Goal: Task Accomplishment & Management: Use online tool/utility

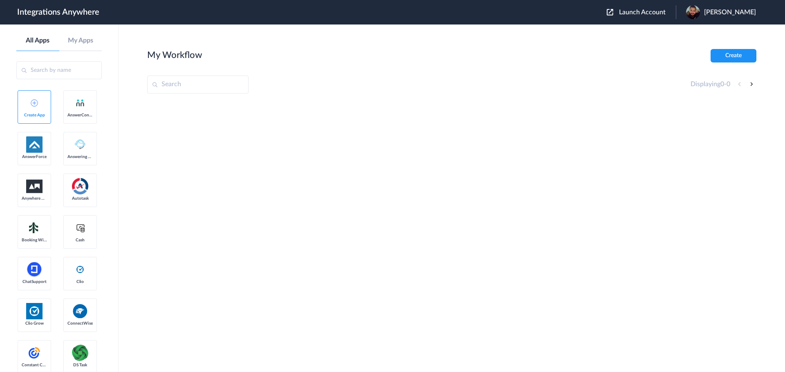
click at [625, 11] on span "Launch Account" at bounding box center [642, 12] width 47 height 7
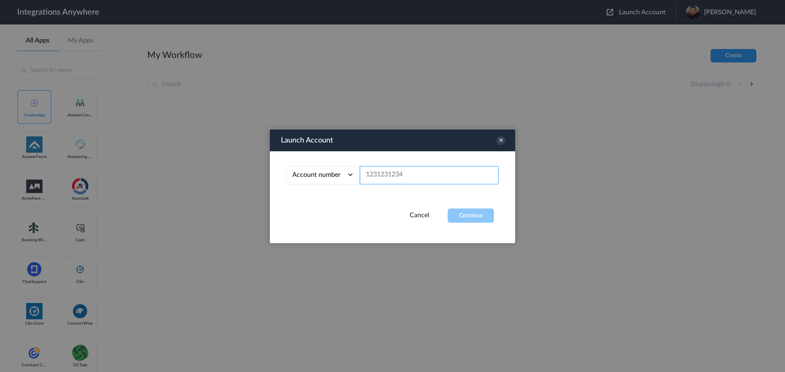
click at [431, 171] on input "text" at bounding box center [429, 175] width 139 height 18
paste input "8662916813"
type input "8662916813"
click at [462, 215] on button "Continue" at bounding box center [471, 215] width 46 height 14
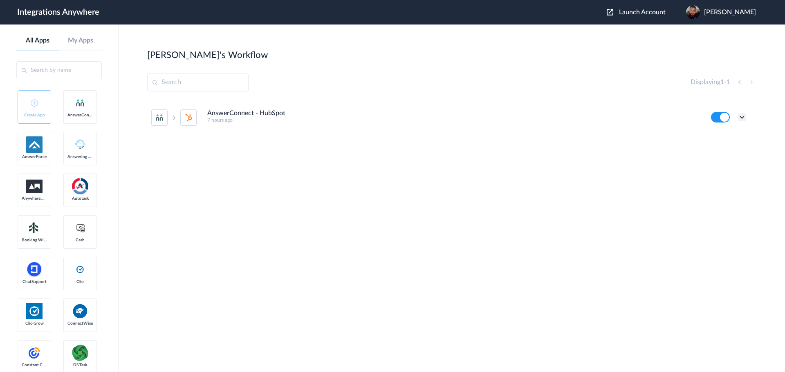
click at [743, 119] on icon at bounding box center [742, 117] width 8 height 8
click at [716, 132] on li "Edit" at bounding box center [719, 136] width 53 height 15
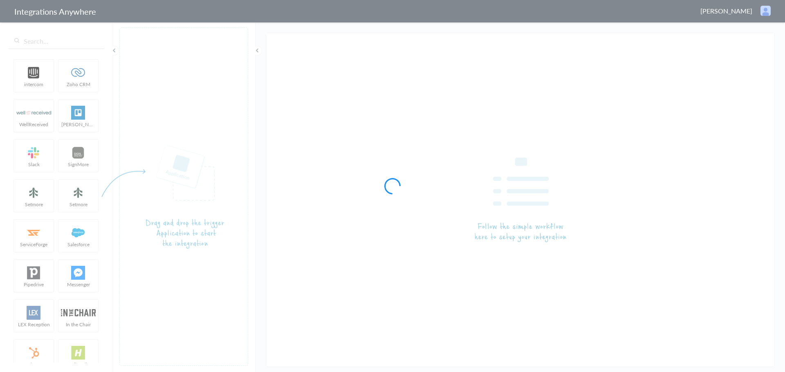
type input "AnswerConnect - HubSpot"
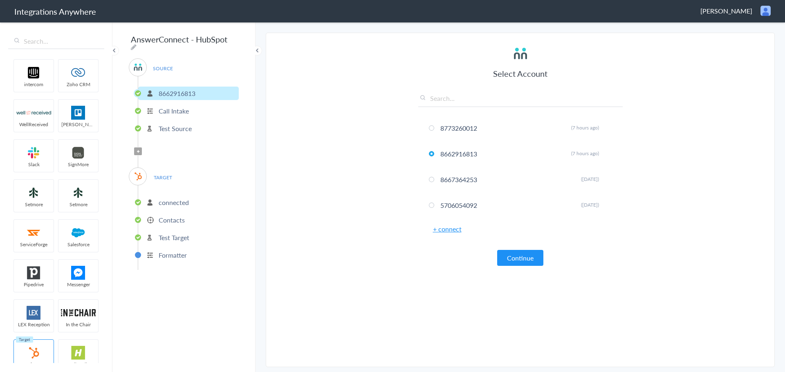
click at [172, 215] on p "Contacts" at bounding box center [172, 219] width 26 height 9
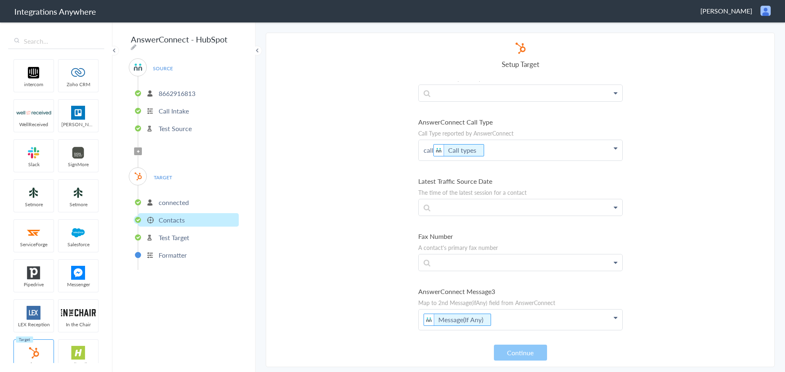
scroll to position [7192, 0]
click at [516, 360] on button "Continue" at bounding box center [520, 353] width 53 height 16
click at [169, 235] on p "Test Target" at bounding box center [174, 237] width 31 height 9
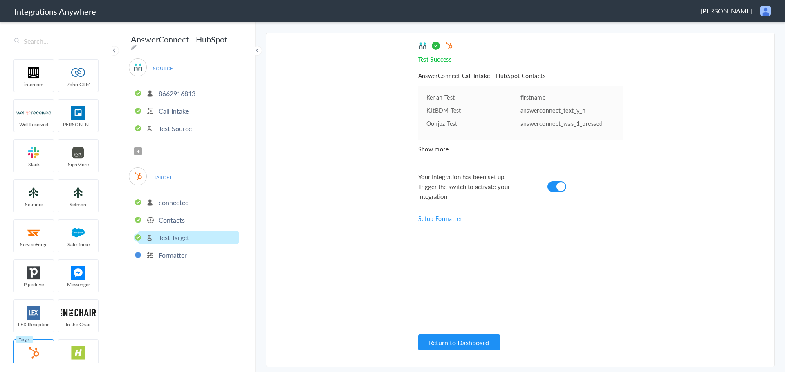
click at [188, 252] on li "Formatter" at bounding box center [188, 255] width 101 height 13
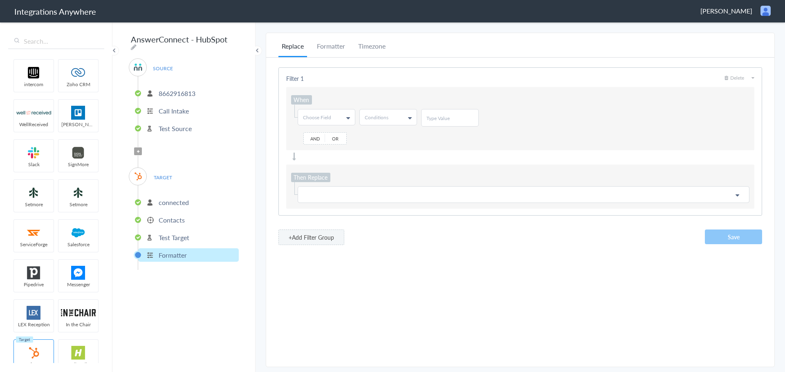
click at [185, 198] on p "connected" at bounding box center [174, 202] width 30 height 9
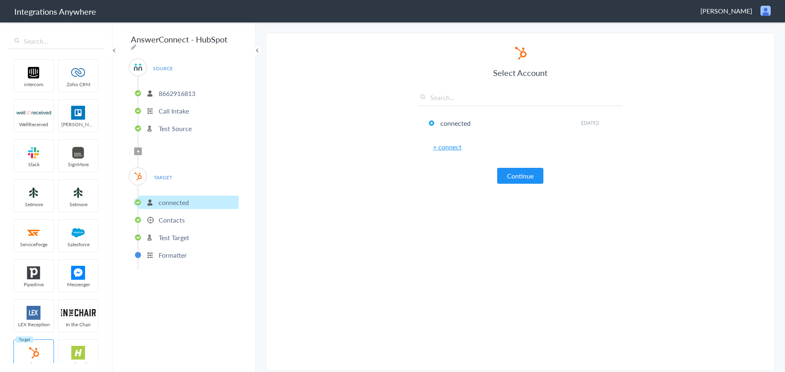
click at [171, 124] on p "Test Source" at bounding box center [175, 128] width 33 height 9
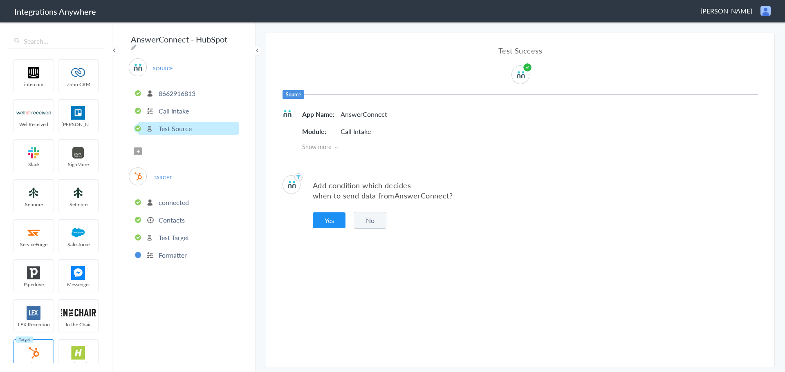
click at [172, 108] on p "Call Intake" at bounding box center [174, 110] width 30 height 9
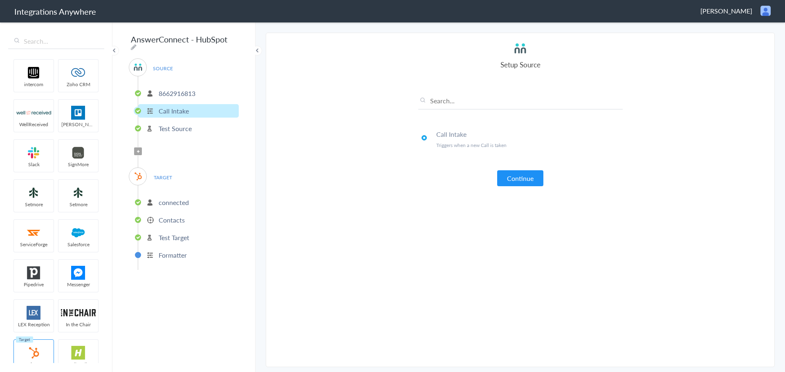
click at [177, 92] on p "8662916813" at bounding box center [177, 93] width 37 height 9
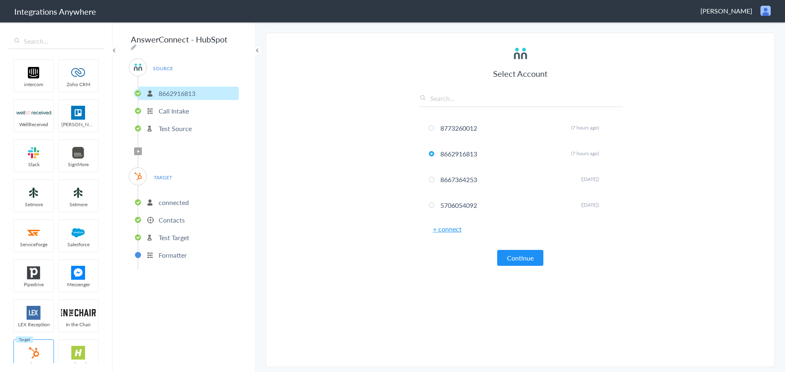
click at [388, 225] on section "Select Account 8773260012 Rename Delete (7 hours ago) 8662916813 Rename Delete …" at bounding box center [520, 200] width 509 height 335
click at [522, 263] on button "Continue" at bounding box center [520, 258] width 46 height 16
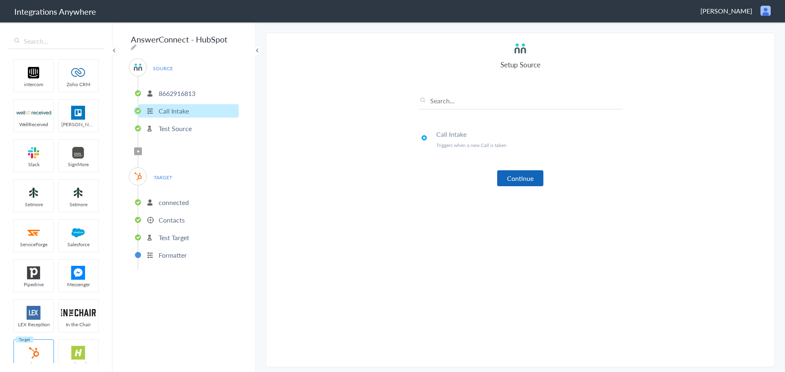
click at [526, 184] on button "Continue" at bounding box center [520, 178] width 46 height 16
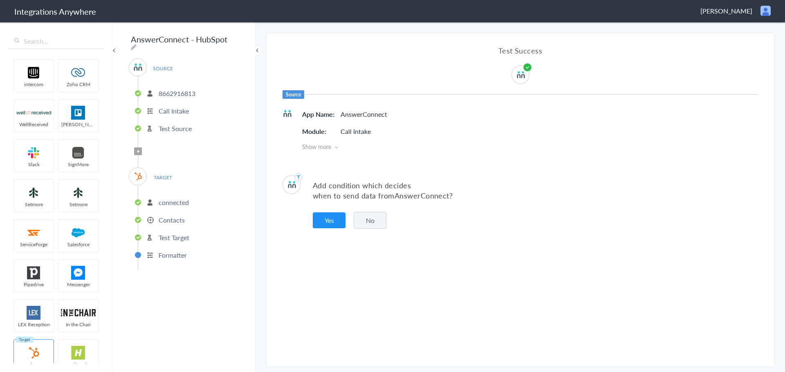
click at [376, 218] on button "No" at bounding box center [370, 220] width 33 height 17
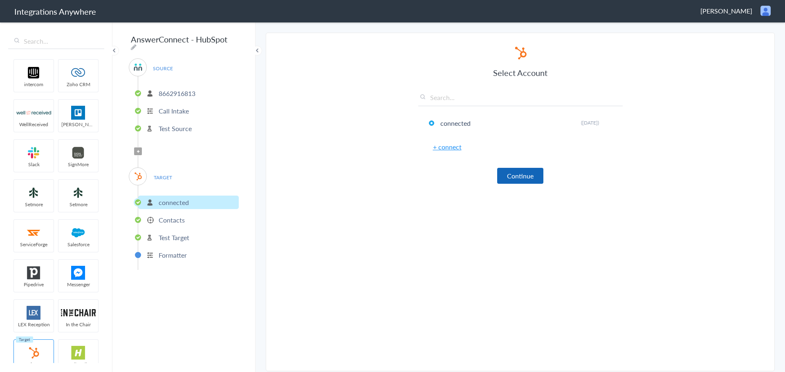
click at [517, 177] on button "Continue" at bounding box center [520, 176] width 46 height 16
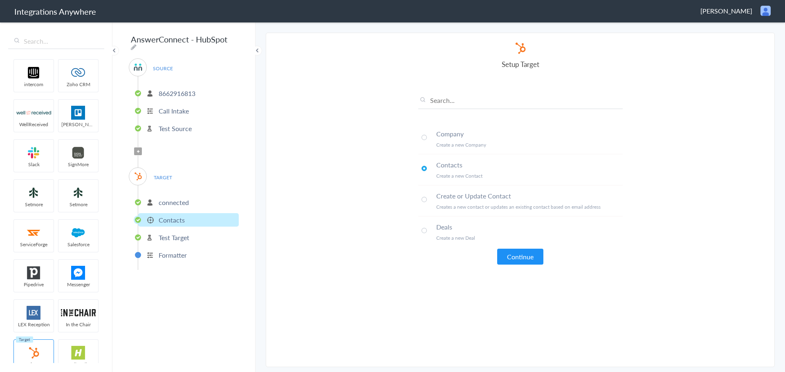
click at [422, 199] on span at bounding box center [423, 199] width 5 height 5
click at [523, 258] on button "Continue" at bounding box center [520, 257] width 46 height 16
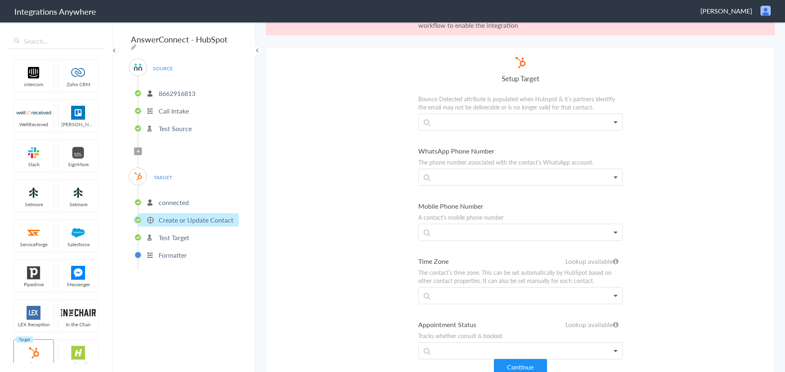
scroll to position [30, 0]
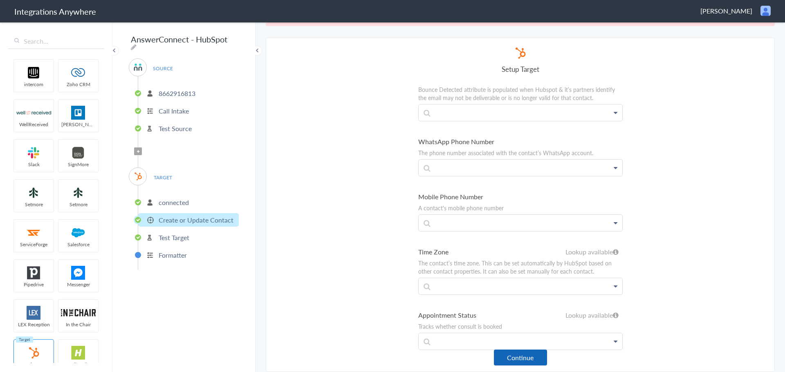
click at [515, 361] on button "Continue" at bounding box center [520, 358] width 53 height 16
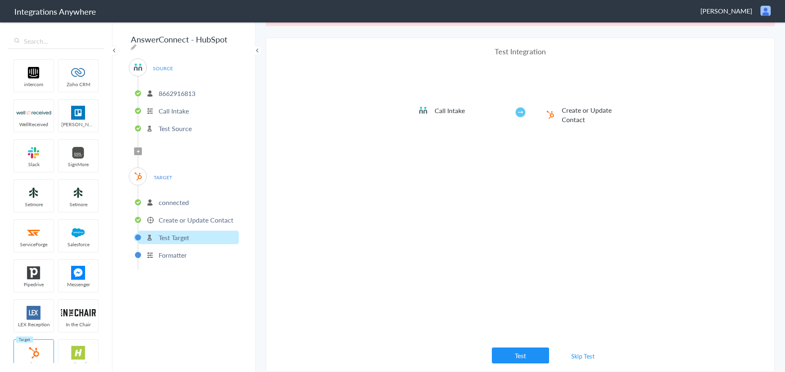
click at [584, 357] on link "Skip Test" at bounding box center [582, 356] width 43 height 15
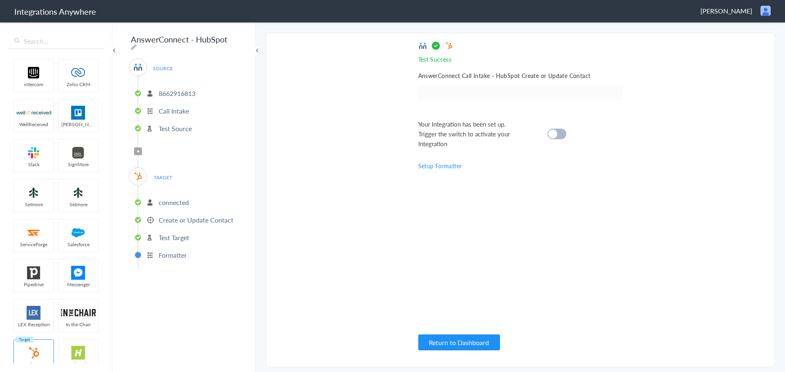
scroll to position [0, 0]
click at [547, 138] on div "Your Integration has been set up. Trigger the switch to activate your Integrati…" at bounding box center [510, 133] width 184 height 29
click at [554, 135] on cite at bounding box center [552, 134] width 9 height 9
click at [450, 343] on button "Return to Dashboard" at bounding box center [459, 343] width 82 height 16
